Goal: Download file/media

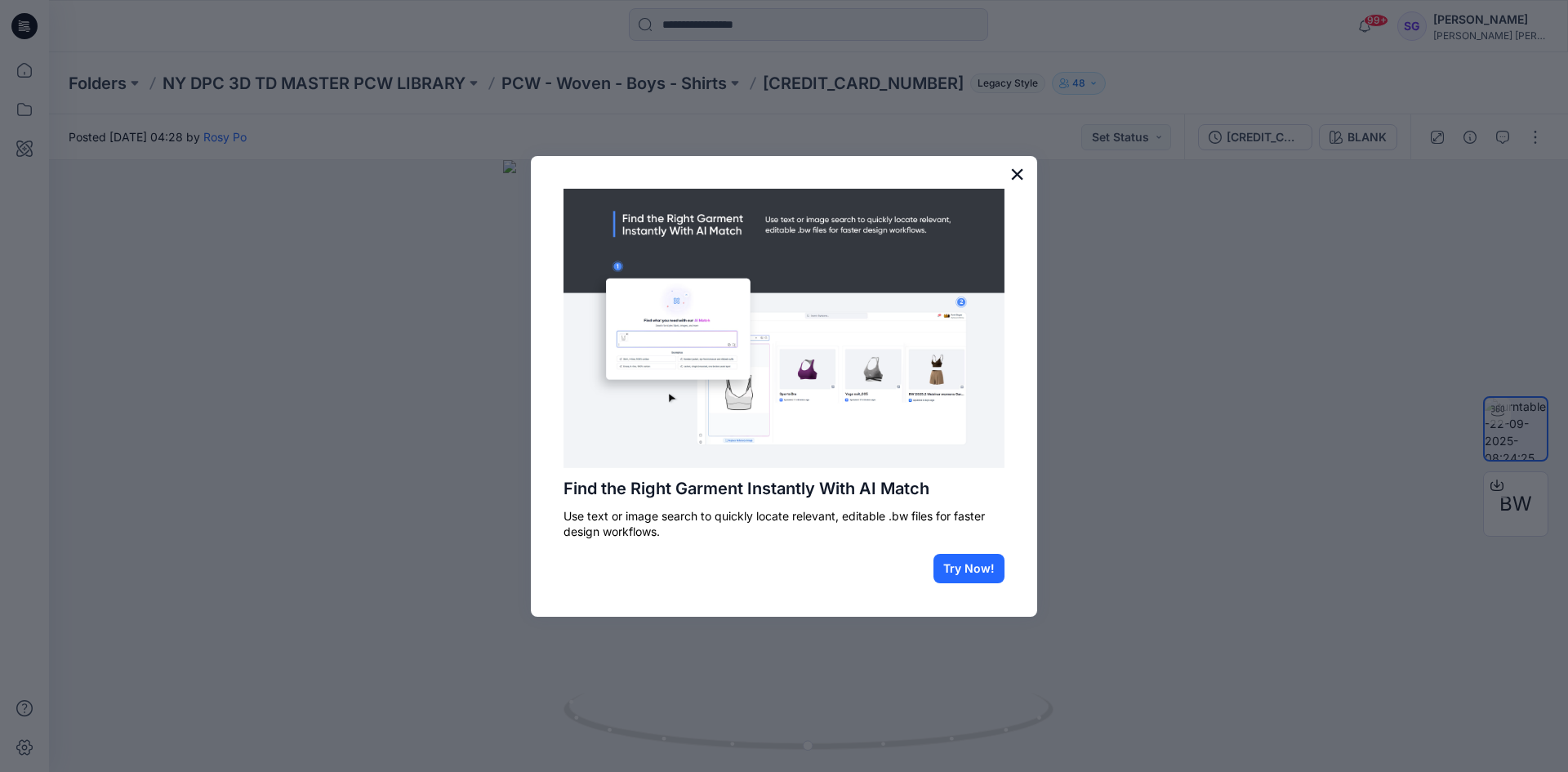
click at [1015, 177] on button "×" at bounding box center [1017, 174] width 16 height 26
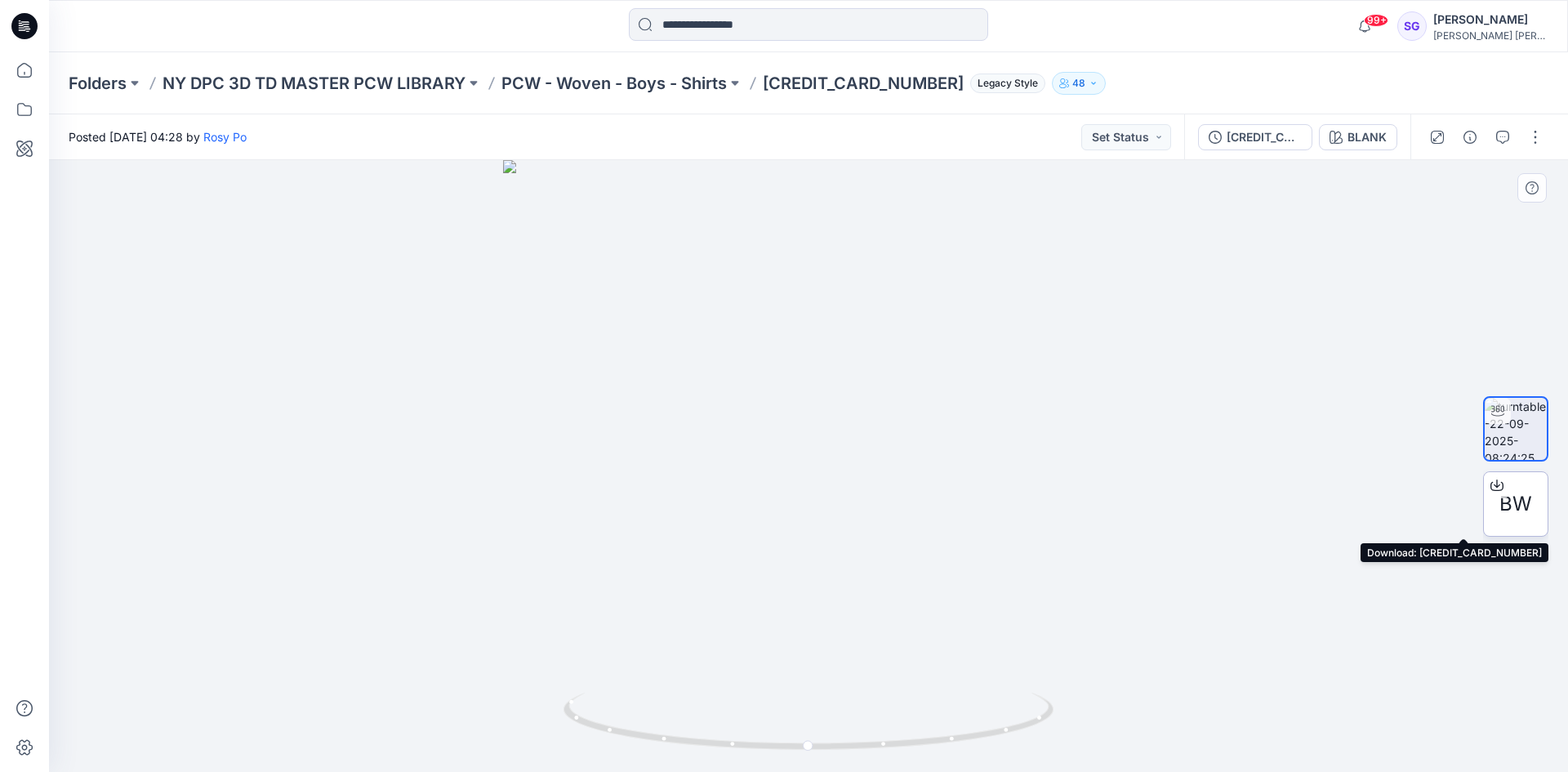
click at [1495, 485] on icon at bounding box center [1497, 482] width 7 height 8
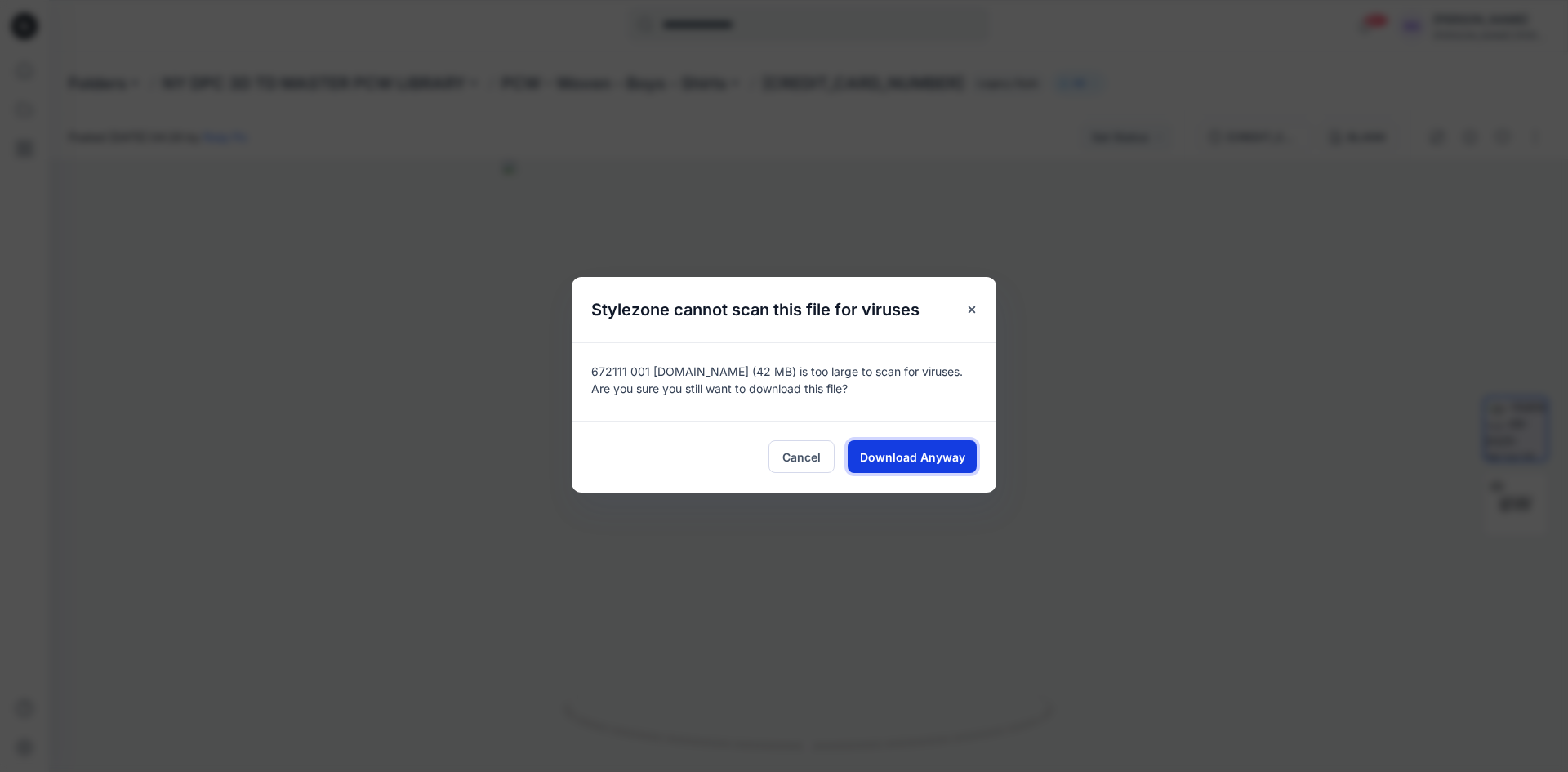
click at [911, 458] on span "Download Anyway" at bounding box center [913, 457] width 105 height 17
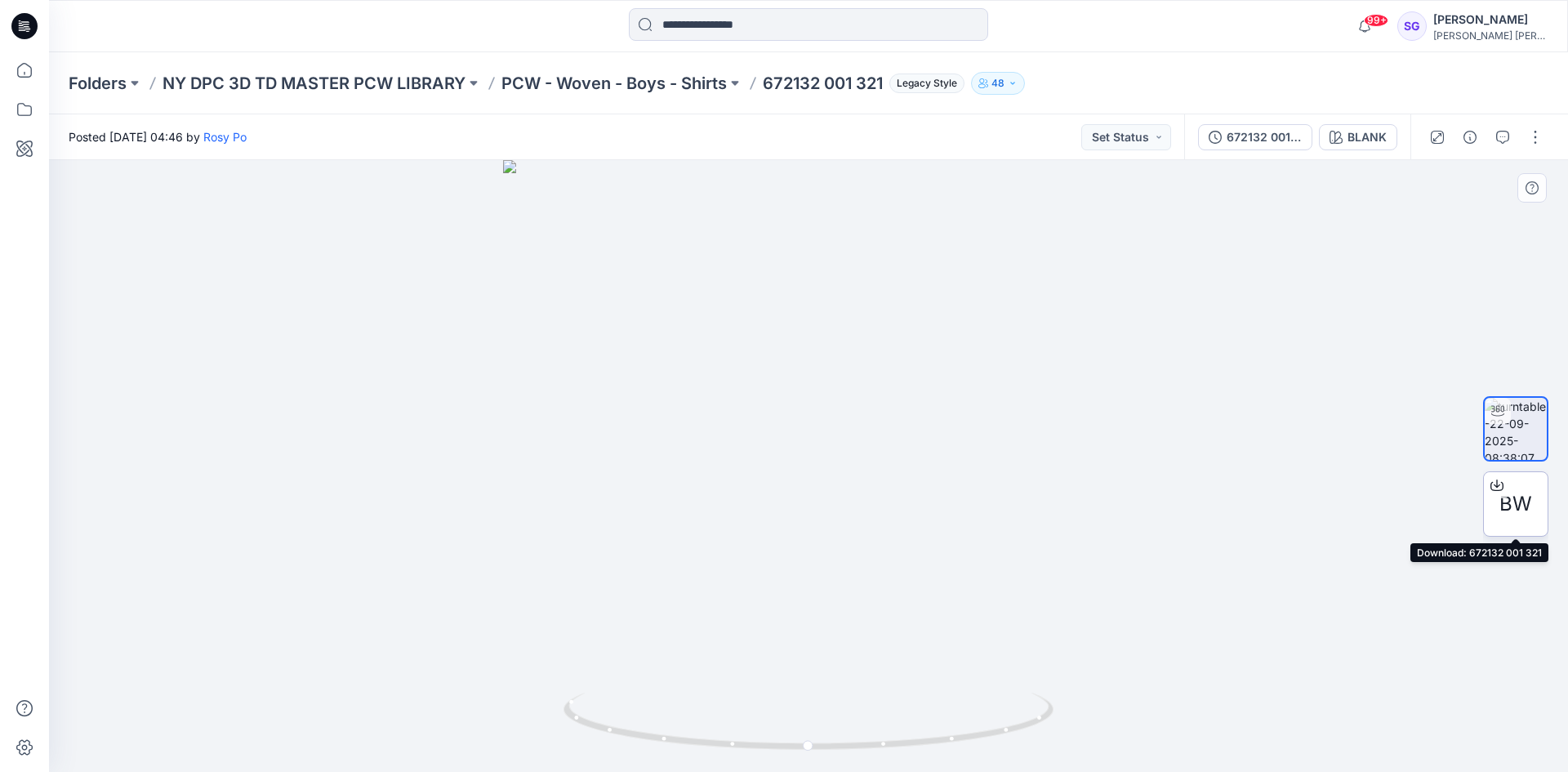
click at [1517, 499] on span "BW" at bounding box center [1515, 503] width 33 height 29
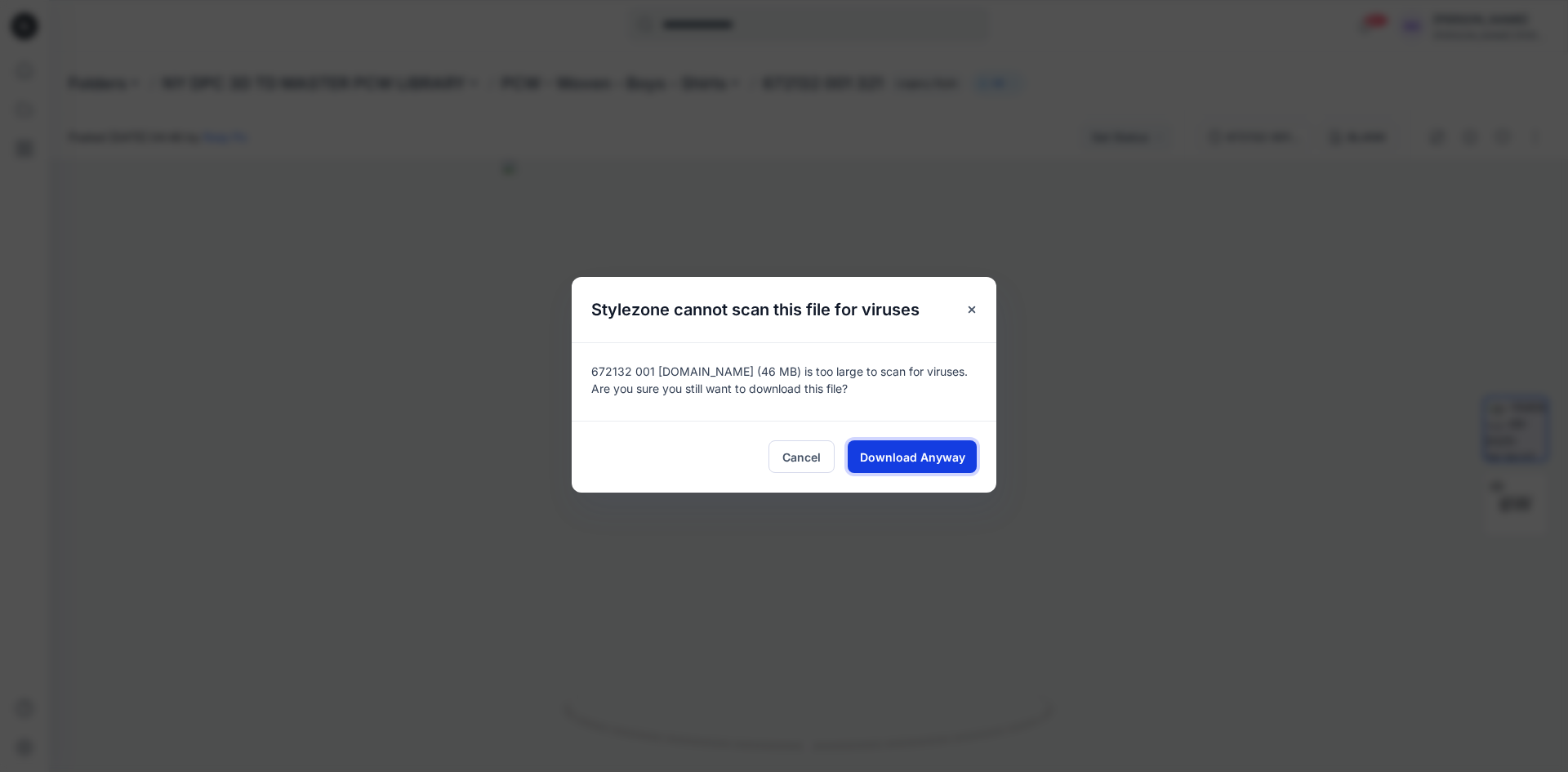
click at [922, 459] on span "Download Anyway" at bounding box center [913, 457] width 105 height 17
